Goal: Transaction & Acquisition: Purchase product/service

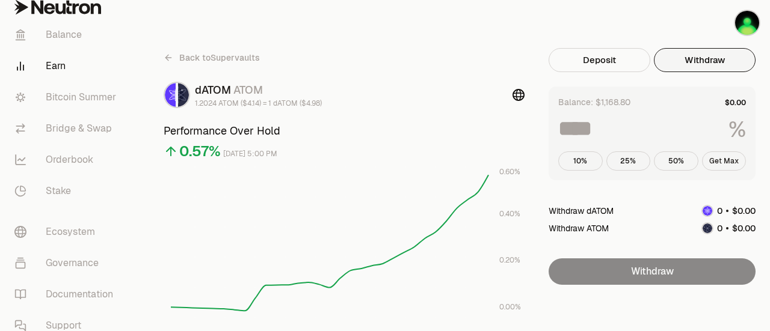
click at [718, 157] on button "Get Max" at bounding box center [724, 161] width 45 height 19
type input "***"
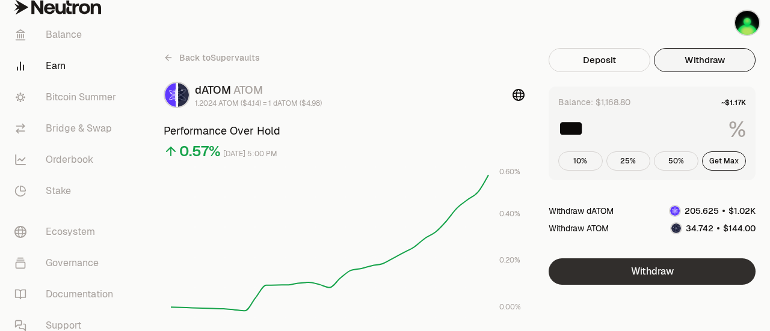
click at [641, 268] on button "Withdraw" at bounding box center [652, 272] width 207 height 26
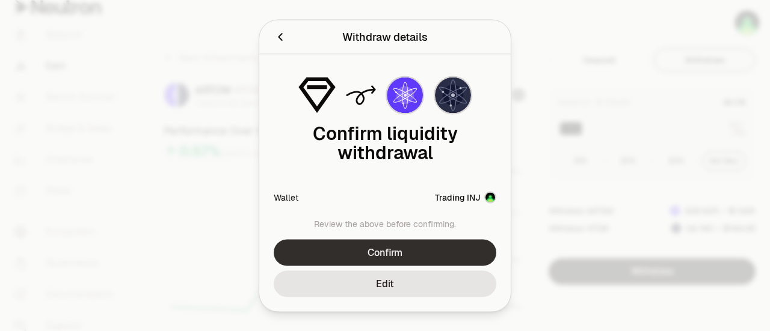
click at [390, 251] on button "Confirm" at bounding box center [385, 252] width 223 height 26
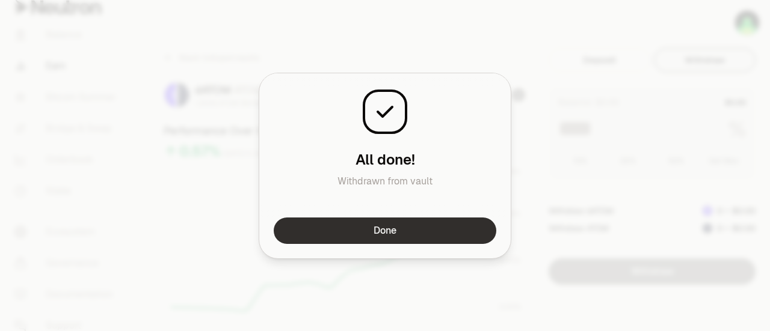
click at [390, 226] on button "Done" at bounding box center [385, 231] width 223 height 26
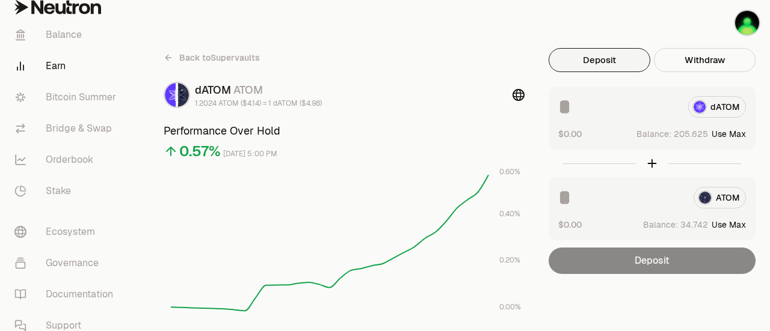
click at [600, 64] on button "Deposit" at bounding box center [600, 60] width 102 height 24
click at [80, 123] on link "Bridge & Swap" at bounding box center [67, 128] width 125 height 31
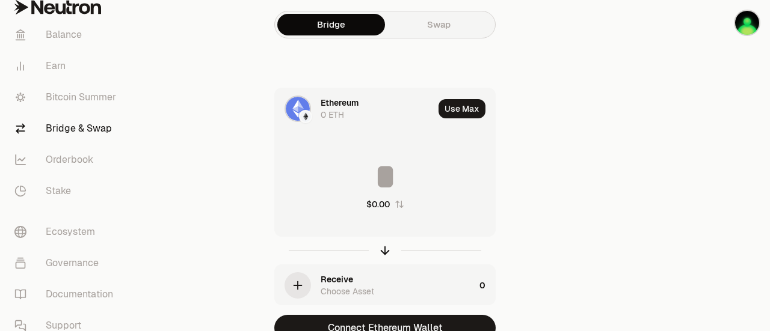
click at [437, 33] on link "Swap" at bounding box center [439, 25] width 108 height 22
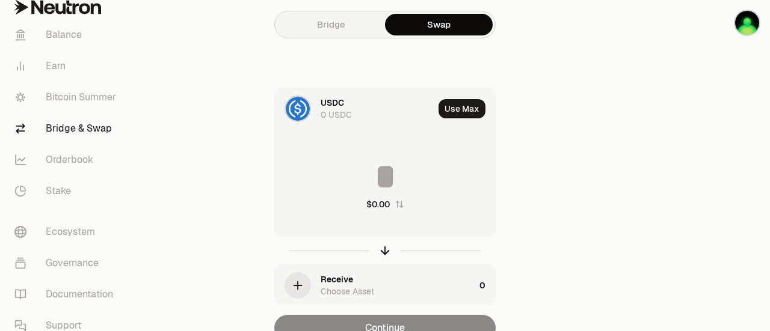
click at [301, 122] on div "USDC 0 USDC" at bounding box center [354, 108] width 159 height 41
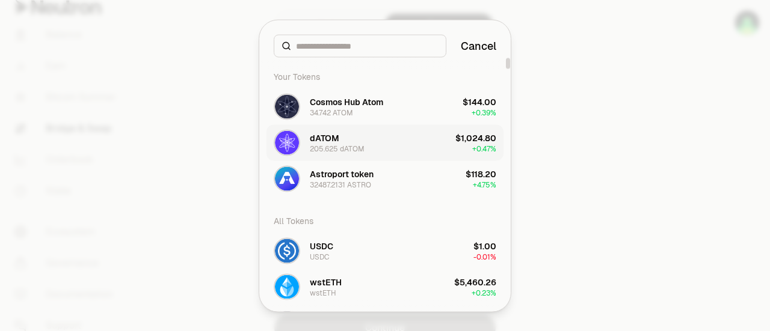
click at [345, 141] on div "dATOM 205.625 dATOM" at bounding box center [337, 143] width 55 height 22
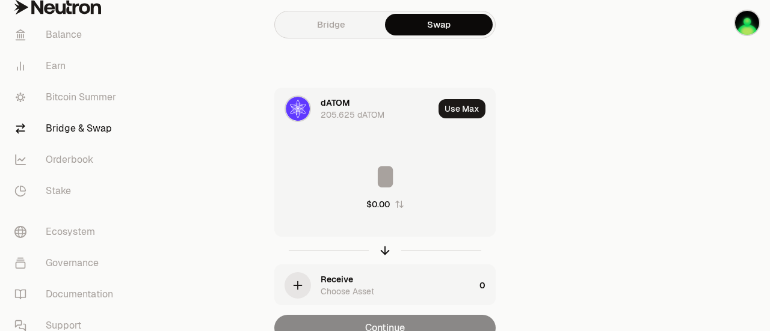
scroll to position [58, 0]
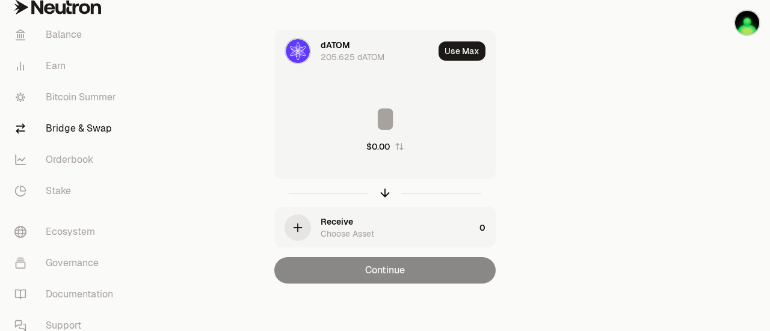
click at [347, 222] on div "Receive" at bounding box center [337, 222] width 32 height 12
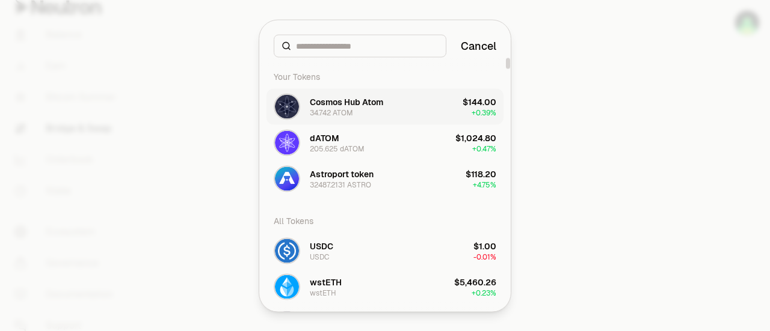
click at [348, 111] on div "34.742 ATOM" at bounding box center [331, 113] width 43 height 10
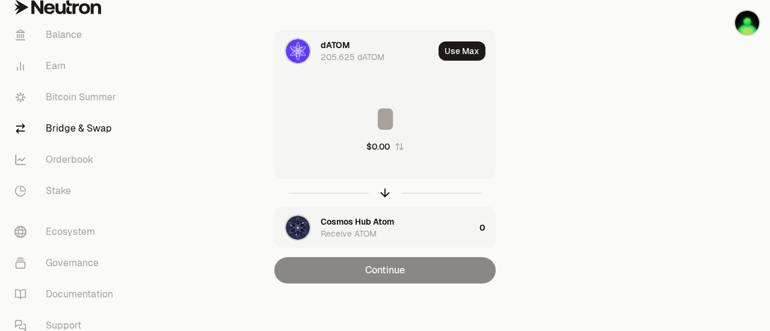
click at [467, 61] on div "Use Max" at bounding box center [467, 51] width 57 height 41
click at [468, 52] on button "Use Max" at bounding box center [462, 51] width 47 height 19
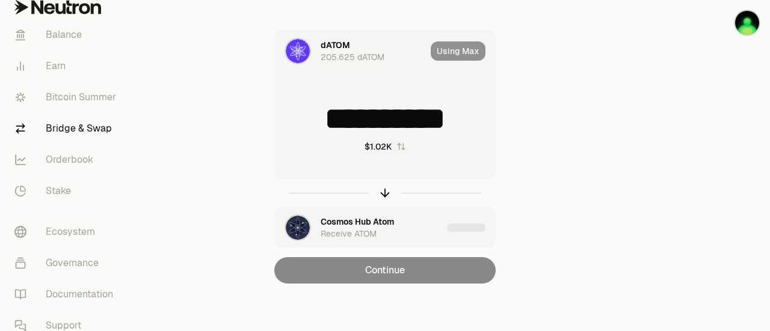
type input "**********"
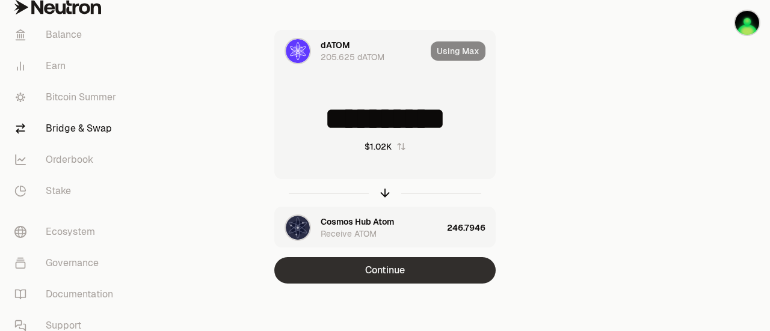
click at [392, 268] on button "Continue" at bounding box center [384, 270] width 221 height 26
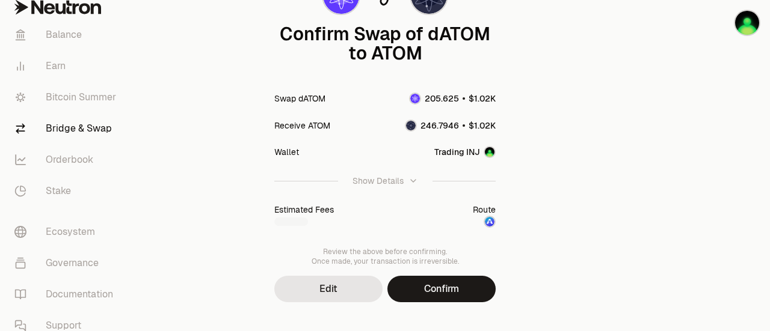
scroll to position [138, 0]
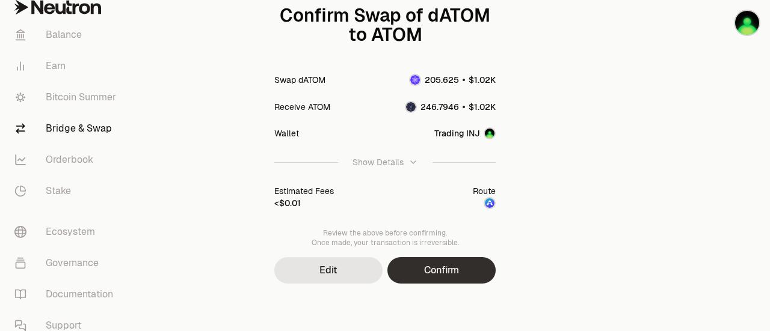
click at [442, 270] on button "Confirm" at bounding box center [441, 270] width 108 height 26
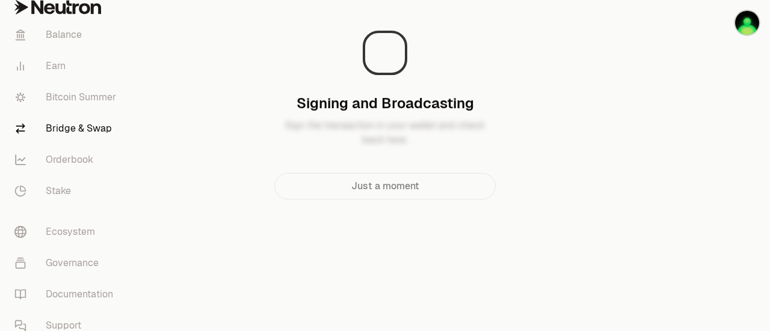
scroll to position [0, 0]
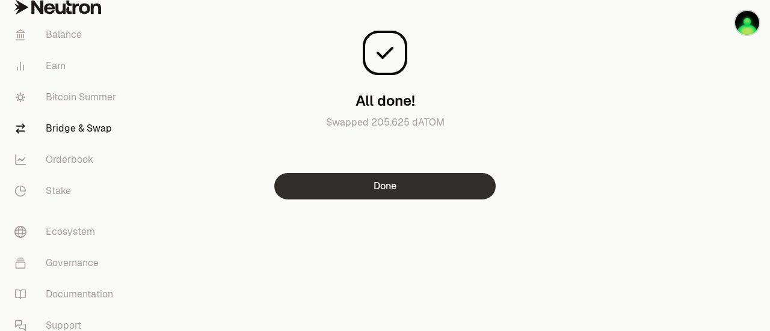
click at [413, 186] on button "Done" at bounding box center [384, 186] width 221 height 26
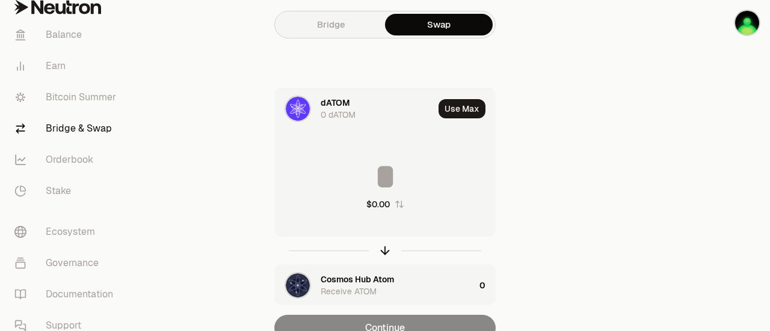
click at [307, 106] on img at bounding box center [298, 109] width 24 height 24
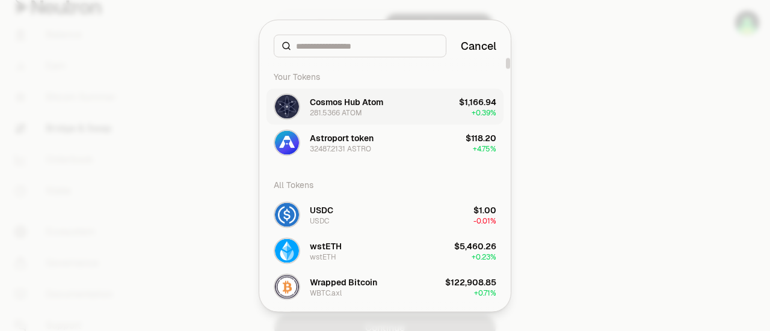
click at [346, 111] on div "281.5366 ATOM" at bounding box center [336, 113] width 52 height 10
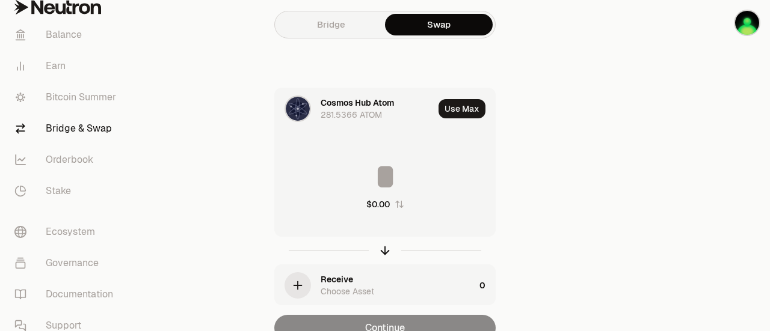
click at [339, 34] on link "Bridge" at bounding box center [331, 25] width 108 height 22
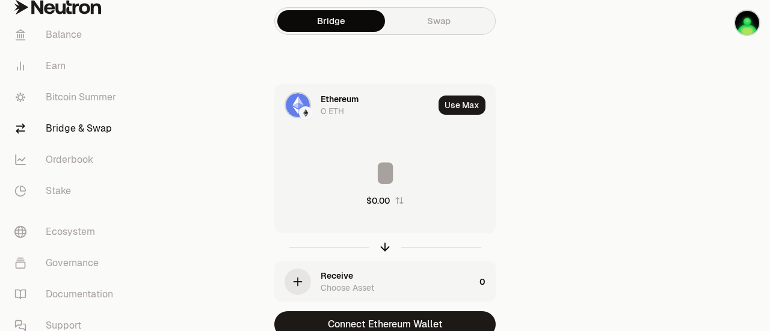
scroll to position [1, 0]
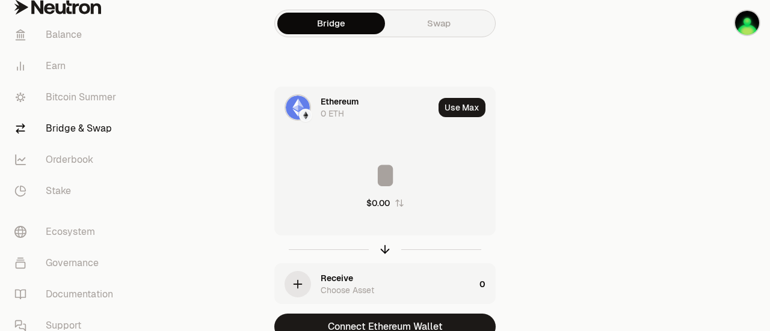
click at [362, 106] on div "Ethereum 0 ETH" at bounding box center [377, 108] width 113 height 24
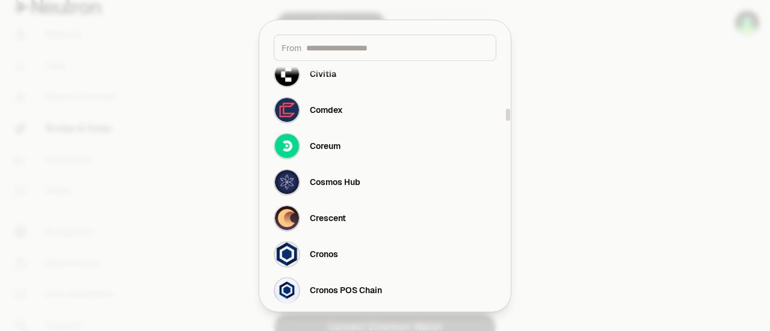
scroll to position [962, 0]
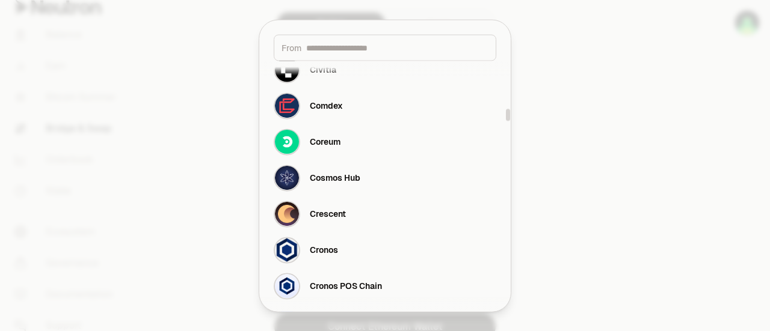
click at [339, 175] on div "Cosmos Hub" at bounding box center [335, 178] width 51 height 12
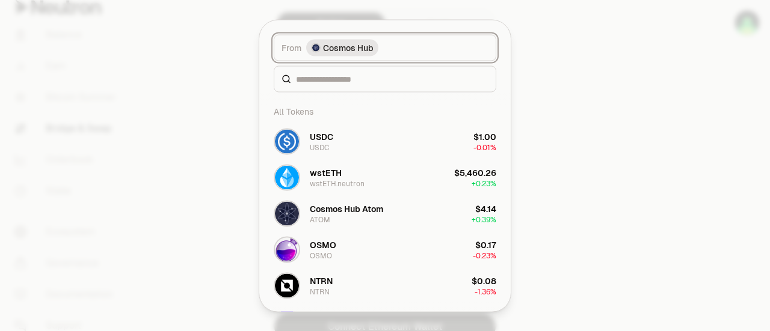
click at [411, 49] on button "From Cosmos Hub" at bounding box center [385, 47] width 223 height 26
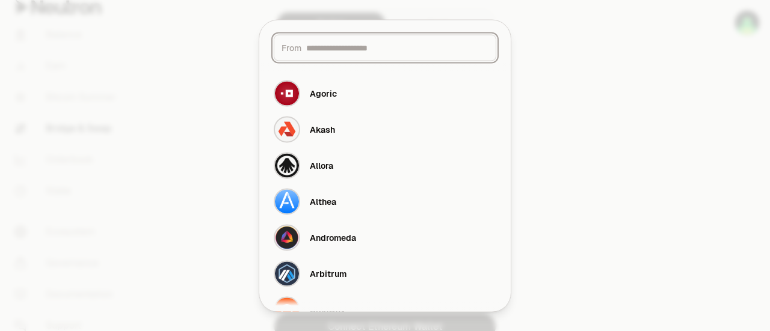
click at [411, 49] on input at bounding box center [397, 48] width 182 height 12
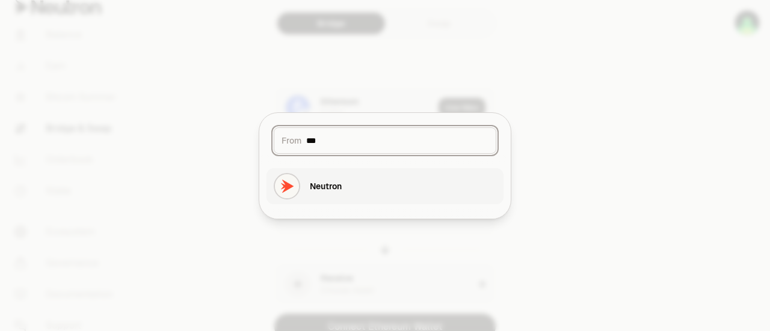
type input "***"
click at [331, 186] on div "Neutron" at bounding box center [326, 186] width 32 height 12
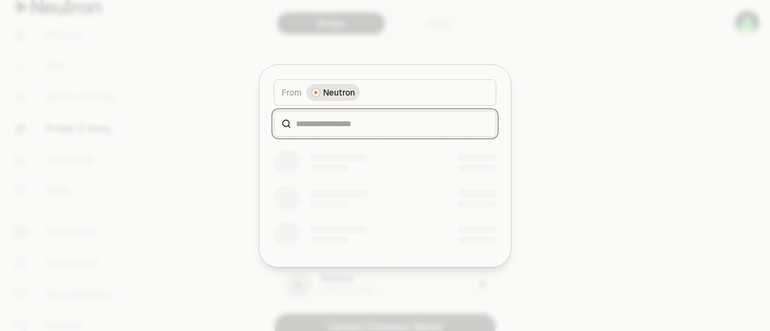
click at [343, 123] on input at bounding box center [392, 124] width 192 height 12
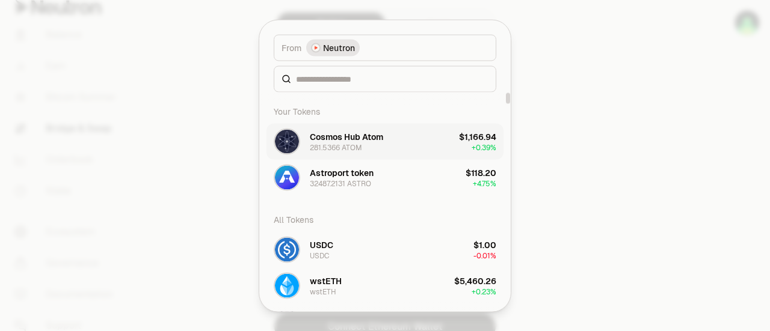
click at [339, 135] on div "Cosmos Hub Atom" at bounding box center [346, 137] width 73 height 12
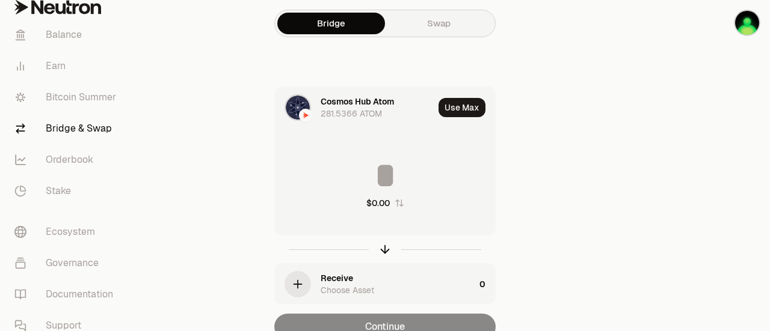
scroll to position [58, 0]
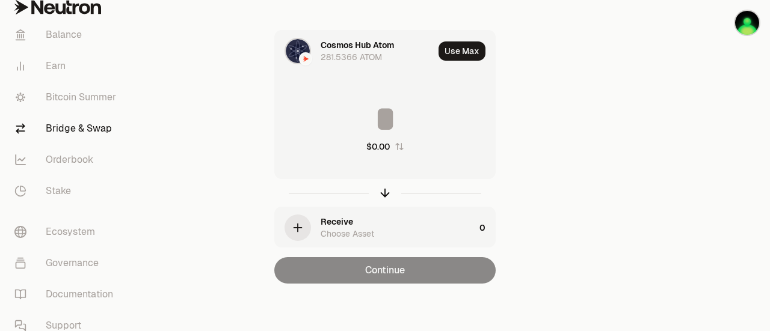
click at [302, 224] on icon "button" at bounding box center [297, 227] width 13 height 13
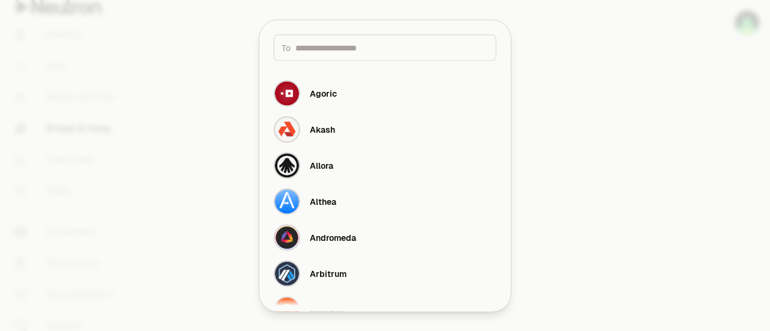
click at [334, 57] on div "To" at bounding box center [385, 47] width 223 height 26
click at [334, 45] on input at bounding box center [391, 48] width 193 height 12
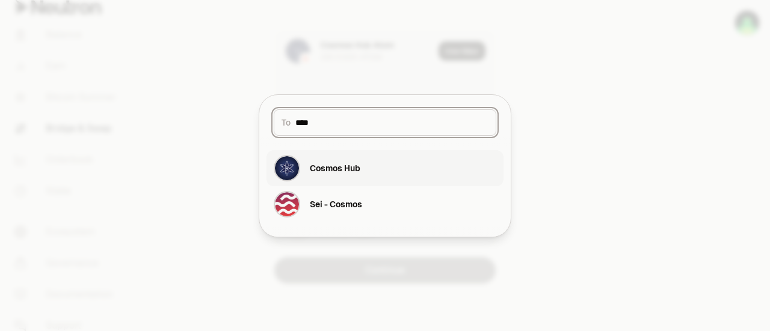
type input "****"
click at [332, 164] on div "Cosmos Hub" at bounding box center [335, 168] width 51 height 12
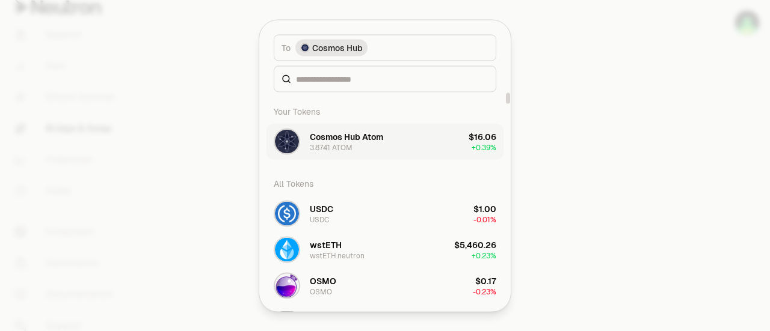
click at [385, 138] on button "Cosmos Hub Atom 3.8741 ATOM $16.06 + 0.39%" at bounding box center [384, 141] width 237 height 36
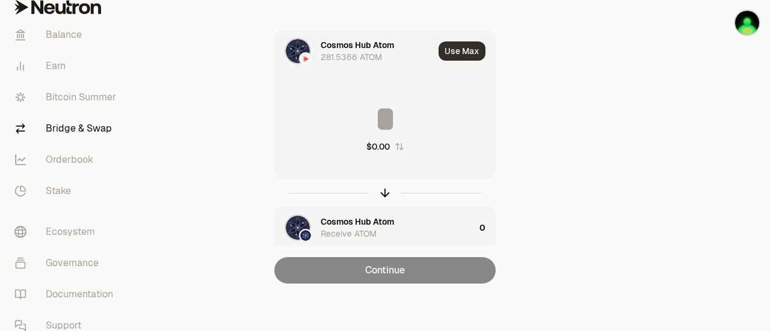
click at [472, 52] on button "Use Max" at bounding box center [462, 51] width 47 height 19
type input "**********"
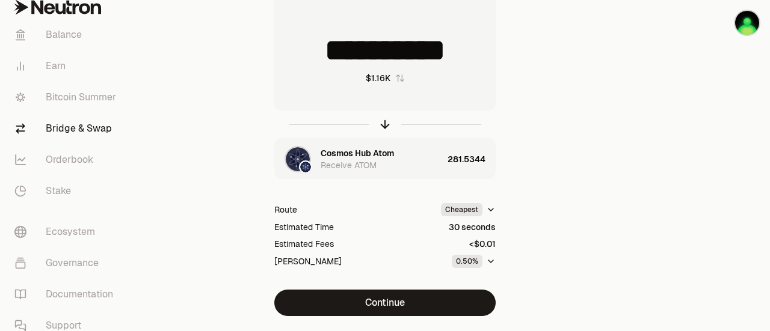
scroll to position [158, 0]
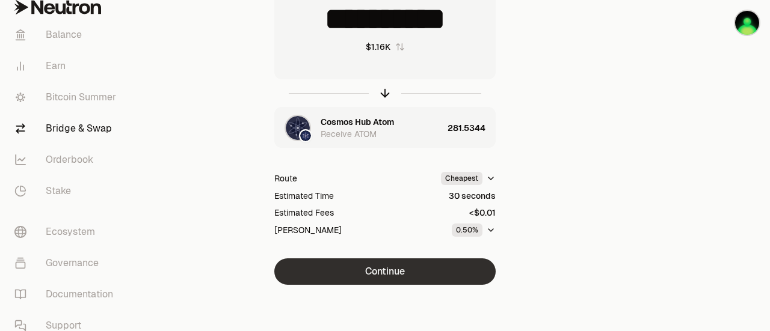
click at [394, 269] on button "Continue" at bounding box center [384, 272] width 221 height 26
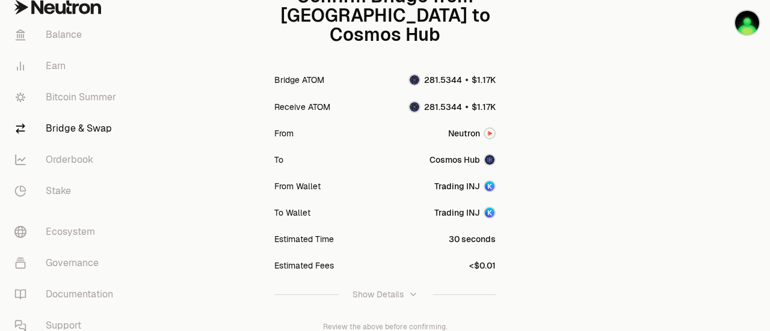
scroll to position [232, 0]
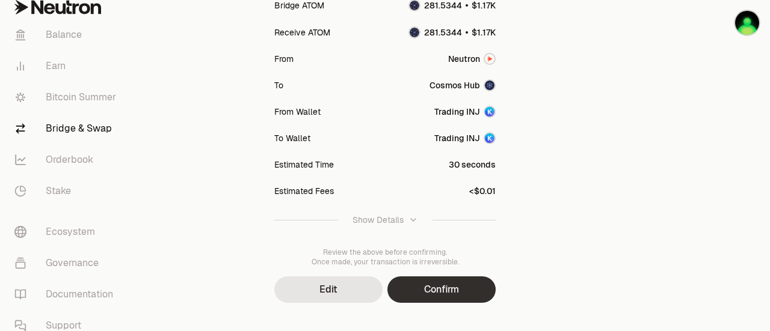
click at [420, 277] on button "Confirm" at bounding box center [441, 290] width 108 height 26
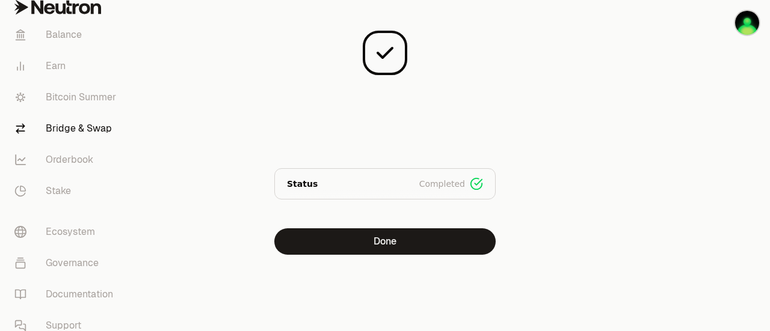
scroll to position [0, 0]
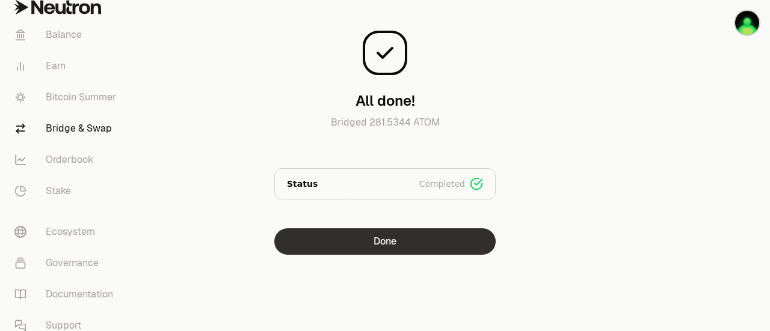
click at [448, 241] on button "Done" at bounding box center [384, 242] width 221 height 26
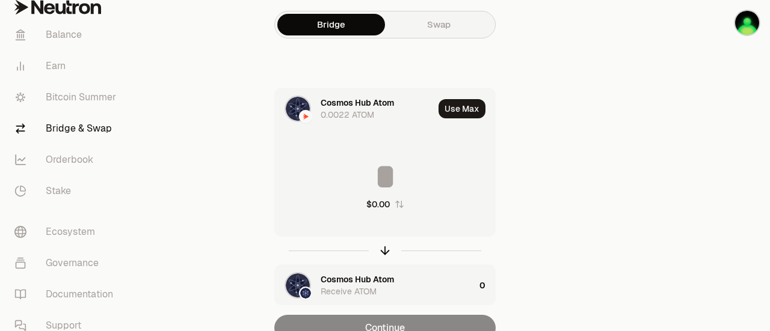
click at [568, 180] on div "Cosmos Hub Atom 0.0022 ATOM Use Max $0.00 Cosmos Hub Atom Receive ATOM 0 Contin…" at bounding box center [385, 215] width 404 height 254
